Goal: Task Accomplishment & Management: Manage account settings

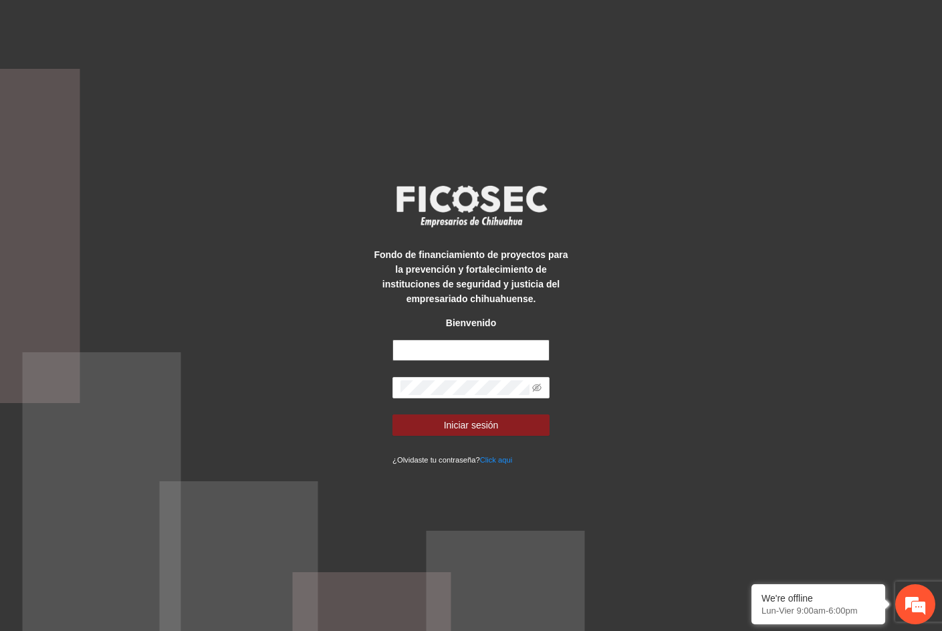
click at [463, 349] on input "text" at bounding box center [470, 350] width 157 height 21
type input "**********"
click at [392, 414] on button "Iniciar sesión" at bounding box center [470, 424] width 157 height 21
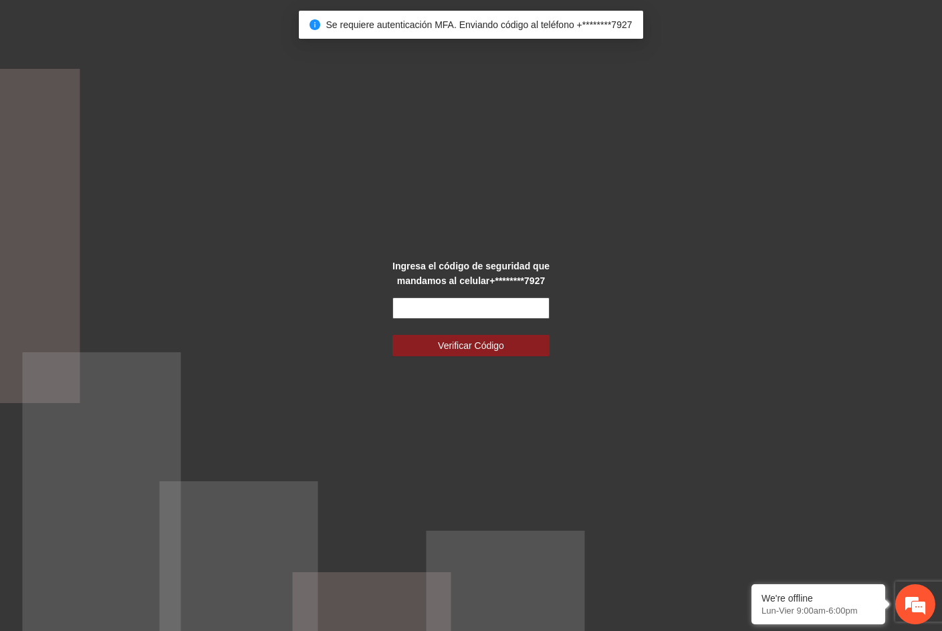
click at [488, 302] on input "text" at bounding box center [470, 307] width 157 height 21
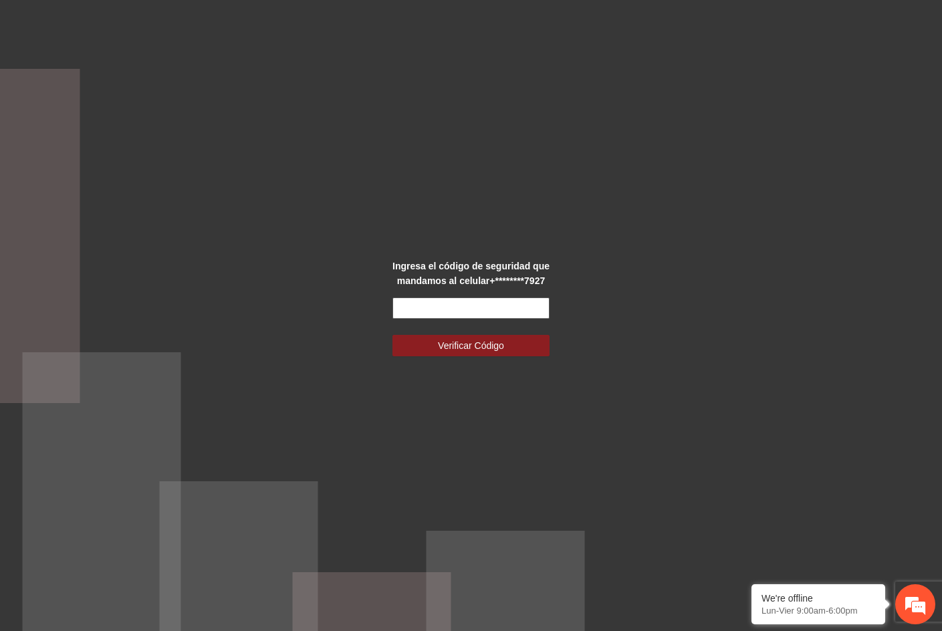
click at [518, 312] on input "text" at bounding box center [470, 307] width 157 height 21
type input "******"
click at [509, 346] on button "Verificar Código" at bounding box center [470, 345] width 157 height 21
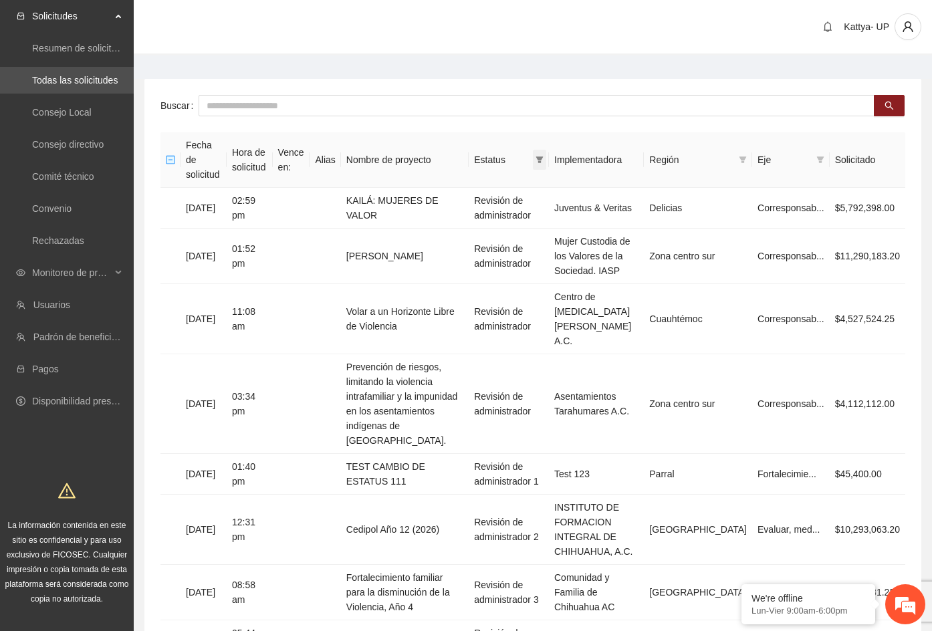
click at [546, 150] on span at bounding box center [539, 160] width 13 height 20
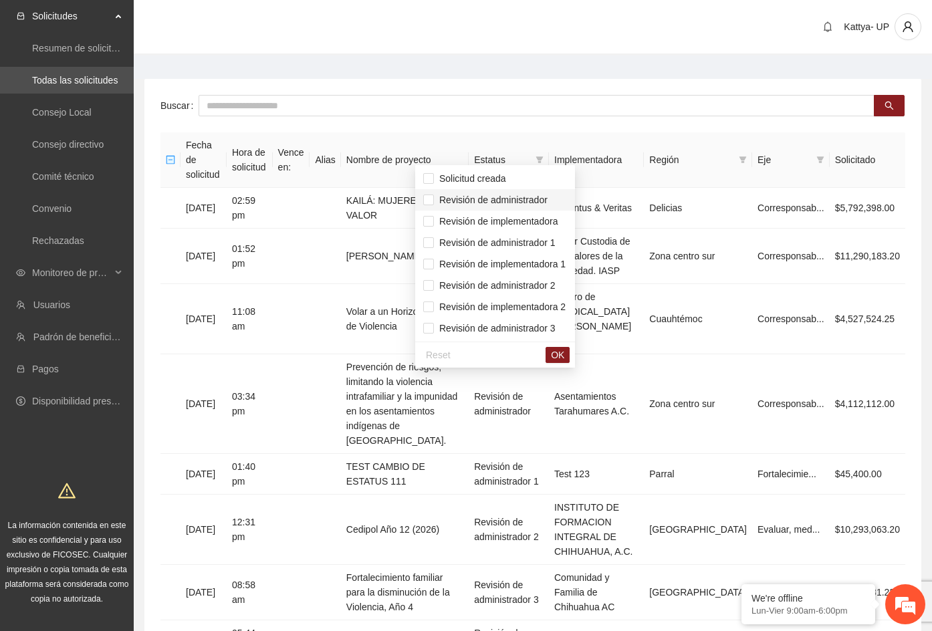
click at [556, 195] on span "Revisión de administrador" at bounding box center [495, 200] width 144 height 15
click at [551, 240] on span "Revisión de administrador 1" at bounding box center [495, 242] width 122 height 11
click at [553, 283] on span "Revisión de administrador 2" at bounding box center [495, 285] width 122 height 11
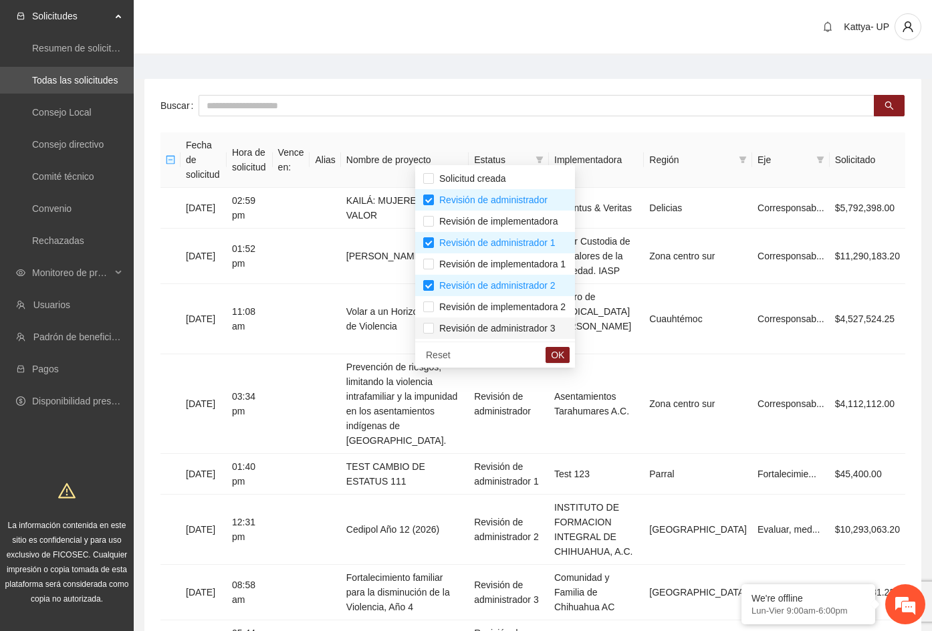
click at [552, 330] on span "Revisión de administrador 3" at bounding box center [495, 328] width 122 height 11
click at [564, 356] on span "OK" at bounding box center [557, 355] width 13 height 15
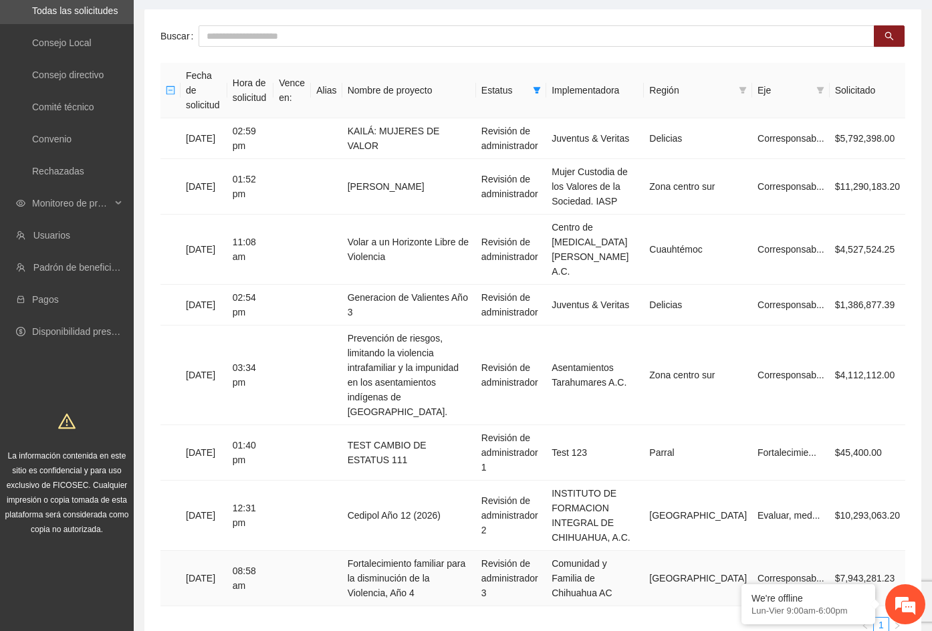
scroll to position [76, 0]
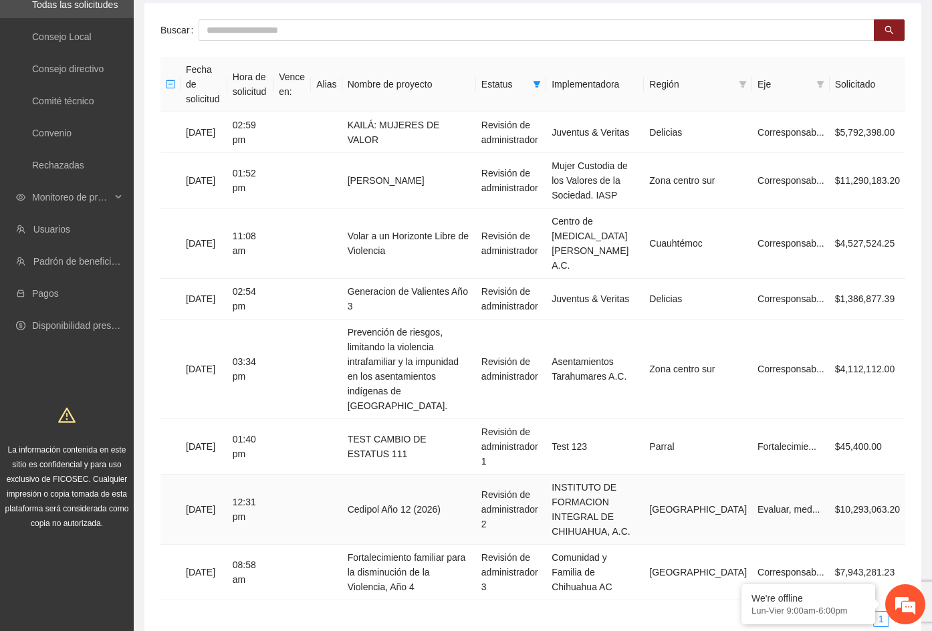
click at [399, 475] on td "Cedipol Año 12 (2026)" at bounding box center [409, 510] width 134 height 70
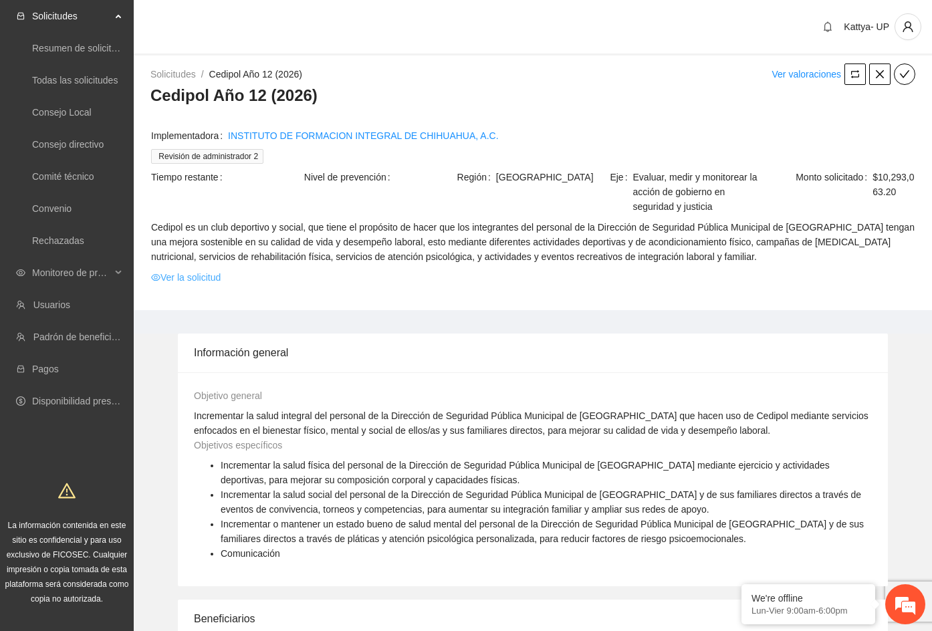
click at [203, 280] on link "Ver la solicitud" at bounding box center [186, 277] width 70 height 15
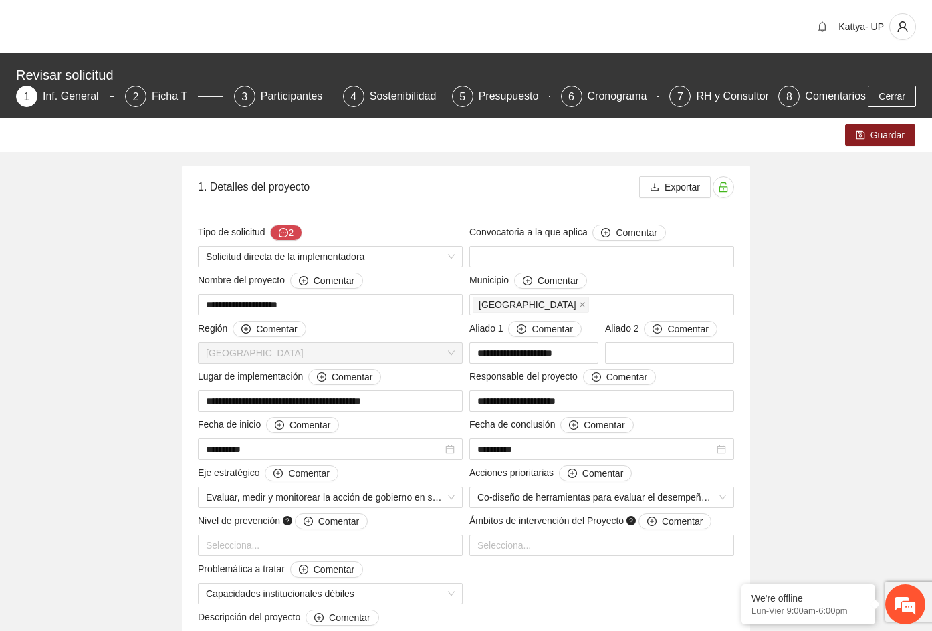
click at [770, 182] on div "**********" at bounding box center [465, 572] width 635 height 812
click at [658, 189] on icon "download" at bounding box center [654, 186] width 9 height 9
click at [148, 96] on div "2 Ficha T" at bounding box center [174, 96] width 98 height 21
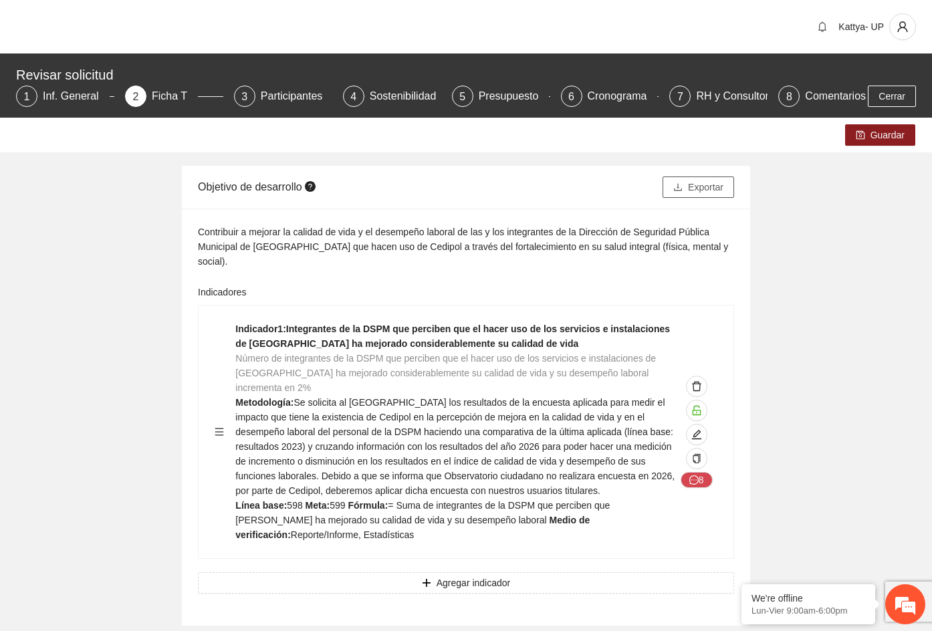
click at [703, 189] on span "Exportar" at bounding box center [705, 187] width 35 height 15
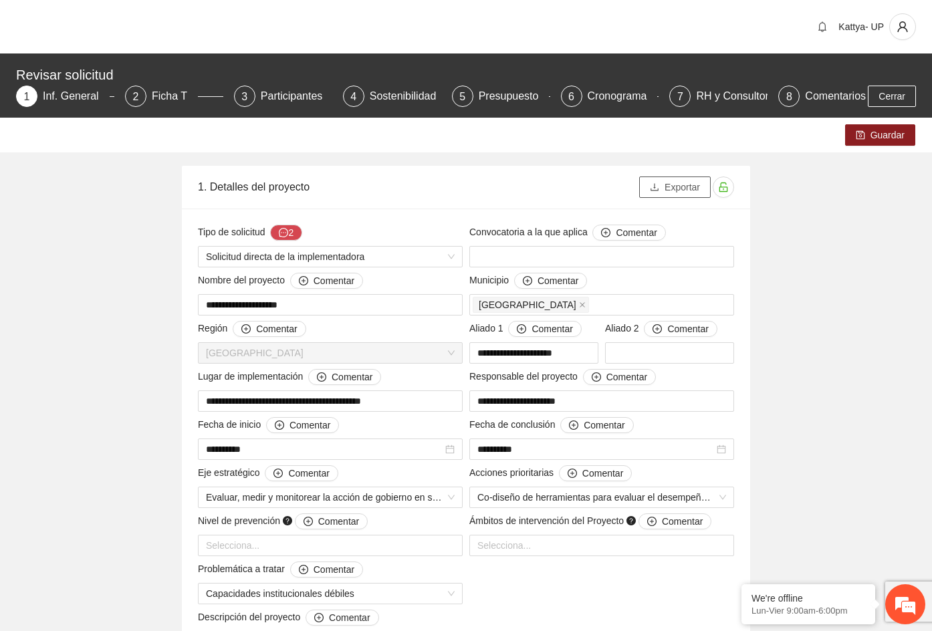
click at [675, 187] on span "Exportar" at bounding box center [681, 187] width 35 height 15
click at [278, 86] on div "Participantes" at bounding box center [297, 96] width 73 height 21
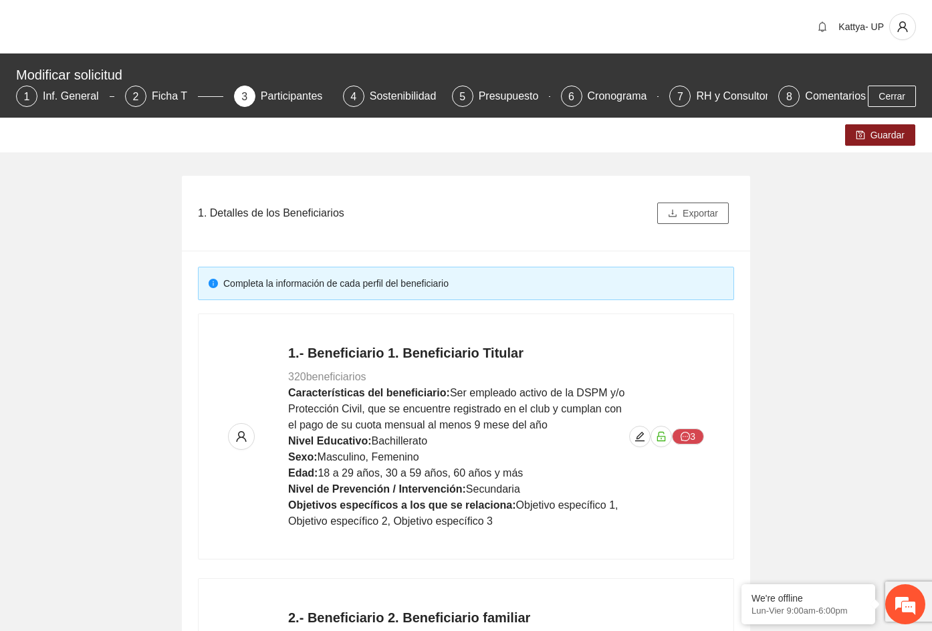
click at [696, 221] on button "Exportar" at bounding box center [693, 213] width 72 height 21
click at [494, 100] on div "Presupuesto" at bounding box center [514, 96] width 71 height 21
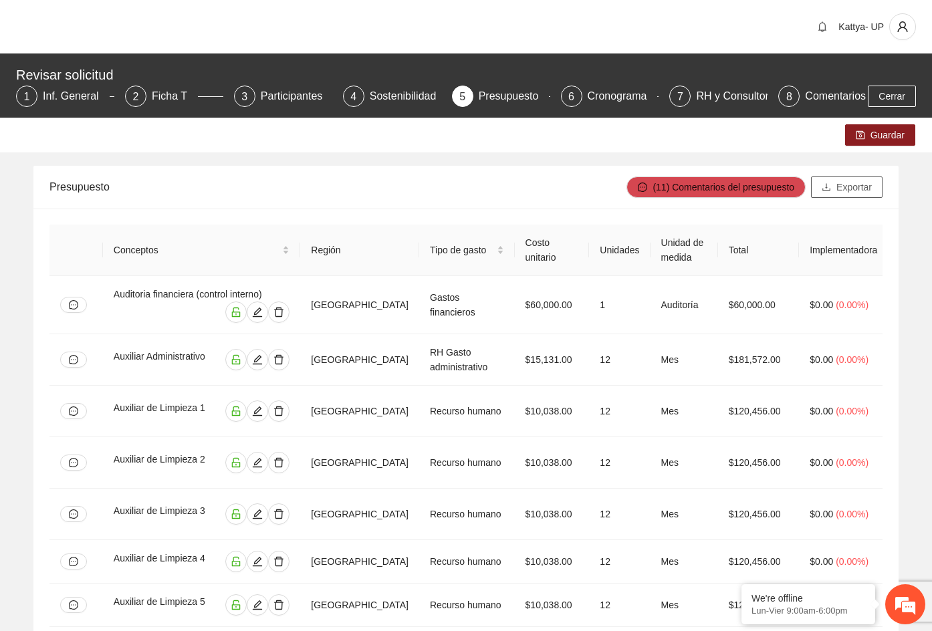
click at [862, 180] on span "Exportar" at bounding box center [853, 187] width 35 height 15
click at [734, 98] on div "RH y Consultores" at bounding box center [743, 96] width 94 height 21
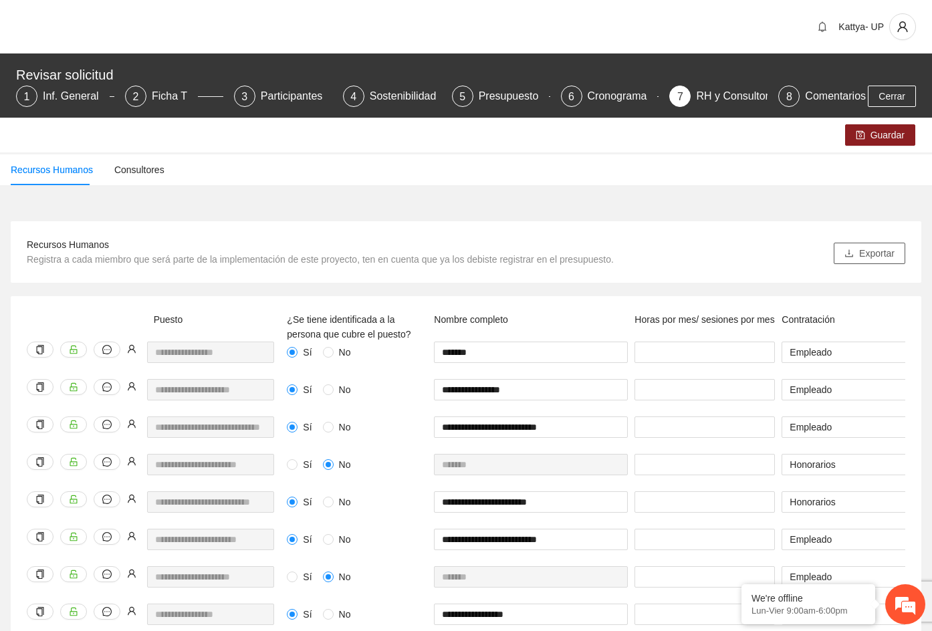
click at [872, 260] on span "Exportar" at bounding box center [876, 253] width 35 height 15
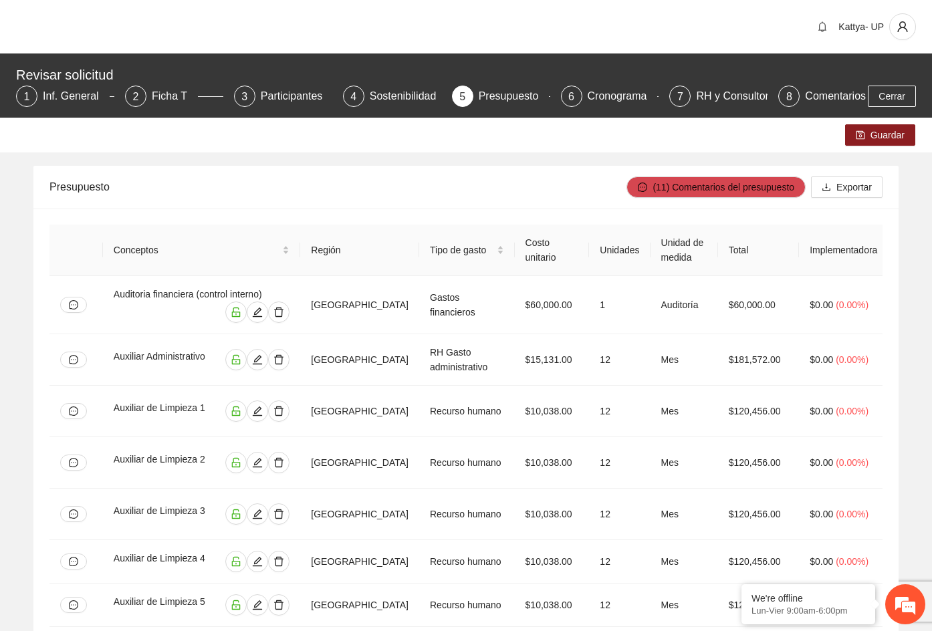
click at [733, 29] on div "Kattya- UP" at bounding box center [466, 26] width 932 height 53
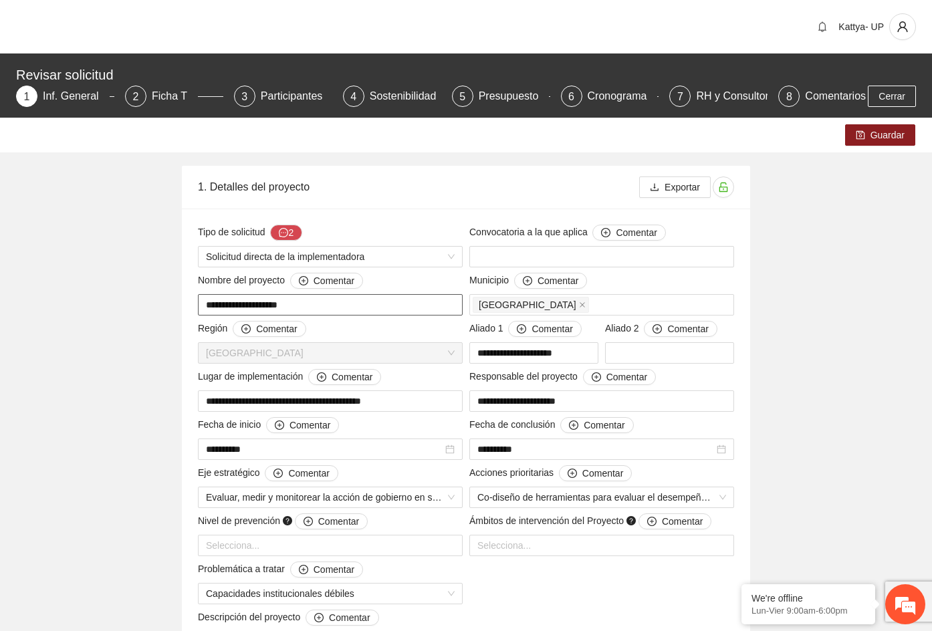
drag, startPoint x: 365, startPoint y: 297, endPoint x: 156, endPoint y: 299, distance: 209.2
click at [156, 299] on div "**********" at bounding box center [465, 572] width 635 height 812
drag, startPoint x: 822, startPoint y: 247, endPoint x: 747, endPoint y: 219, distance: 79.6
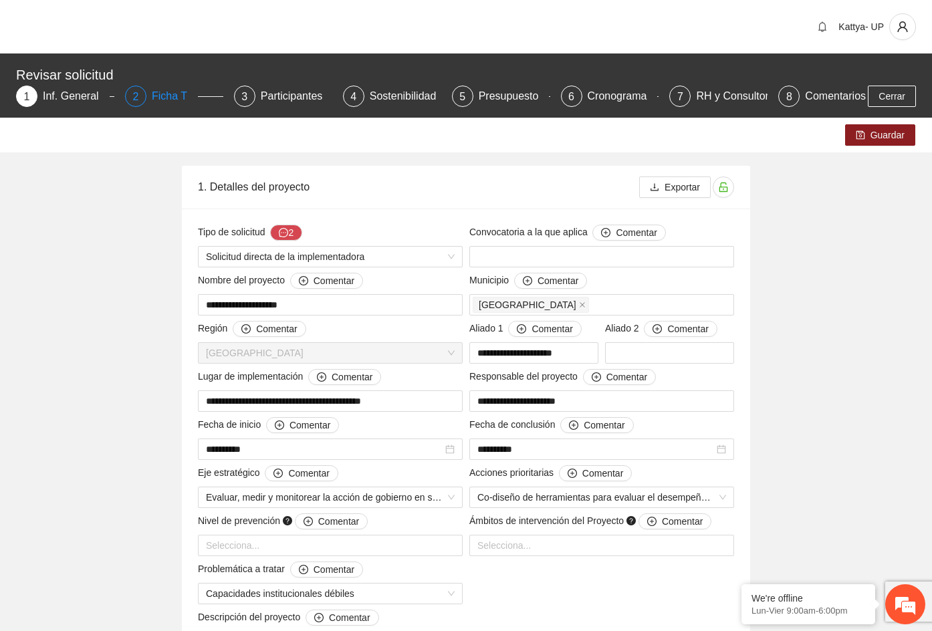
click at [152, 96] on div "Ficha T" at bounding box center [175, 96] width 46 height 21
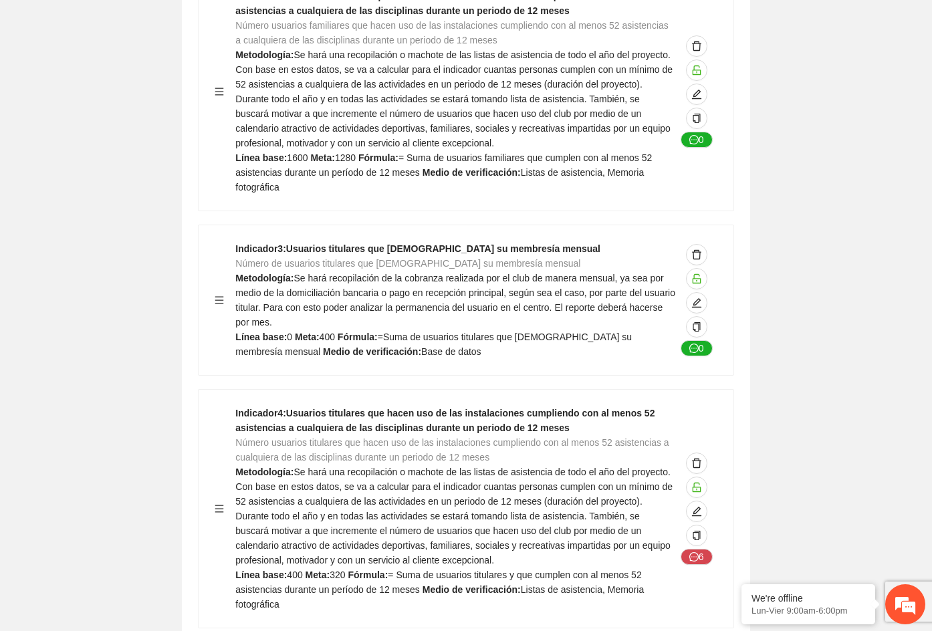
scroll to position [1270, 0]
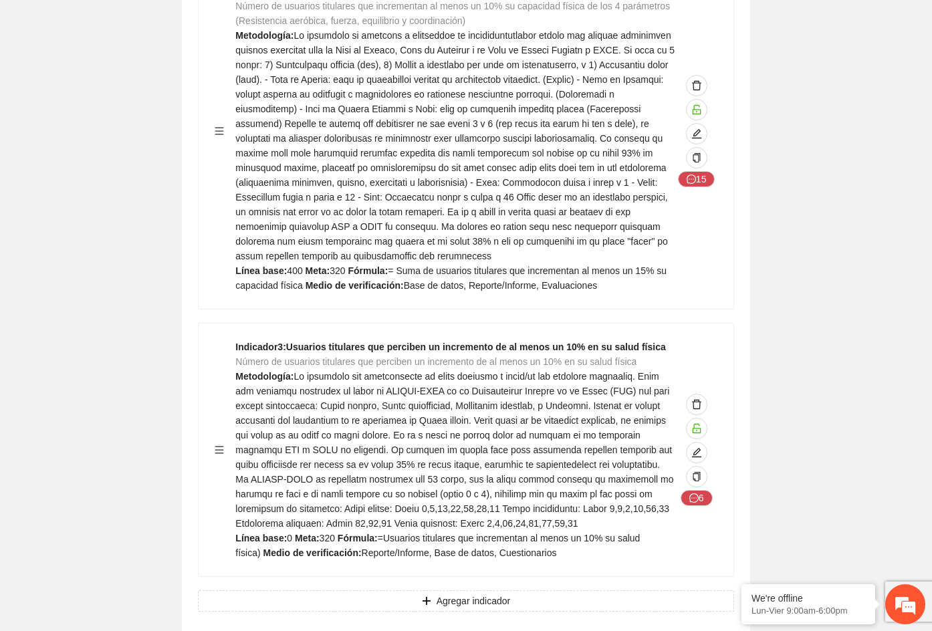
scroll to position [2406, 0]
